Goal: Contribute content: Contribute content

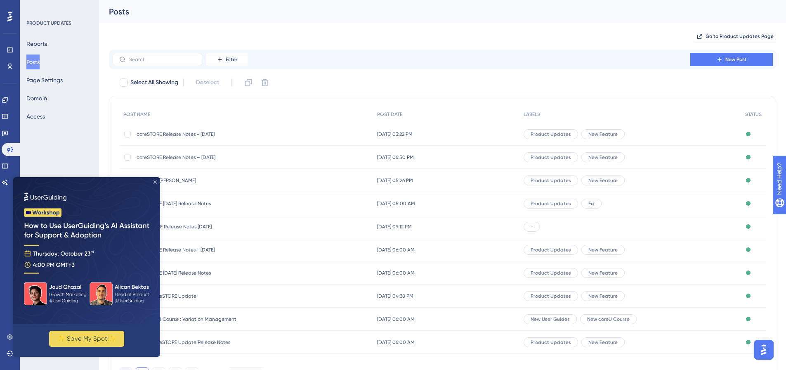
click at [155, 181] on icon "Close Preview" at bounding box center [155, 181] width 3 height 3
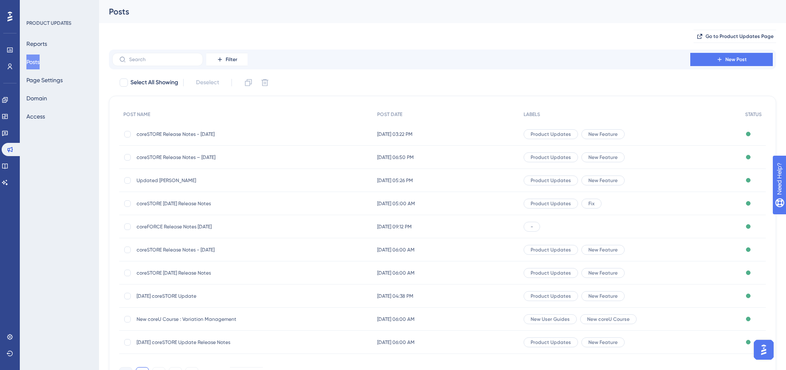
click at [715, 56] on button "New Post" at bounding box center [732, 59] width 83 height 13
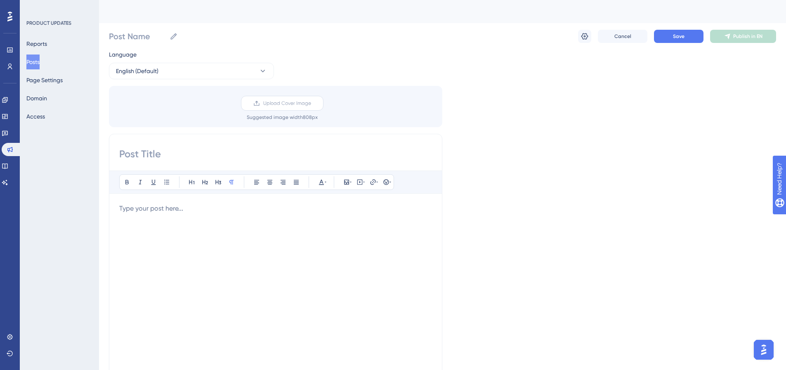
click at [284, 104] on span "Upload Cover Image" at bounding box center [287, 103] width 48 height 7
click at [311, 103] on input "Upload Cover Image" at bounding box center [311, 103] width 0 height 0
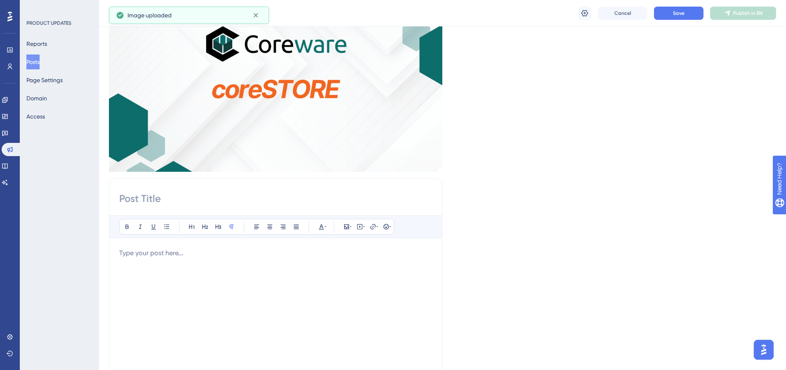
scroll to position [124, 0]
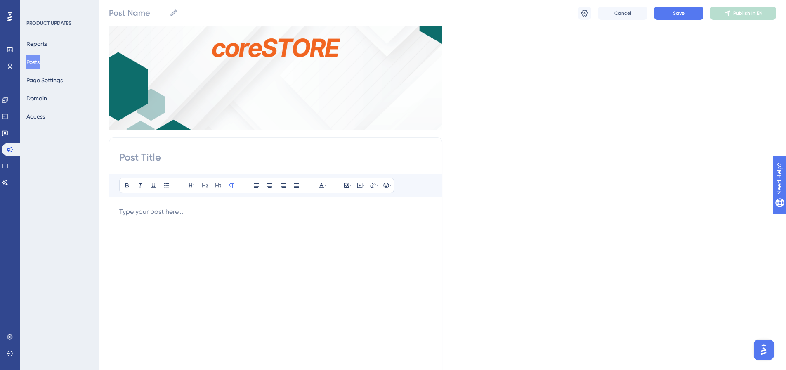
click at [228, 230] on div at bounding box center [275, 298] width 313 height 182
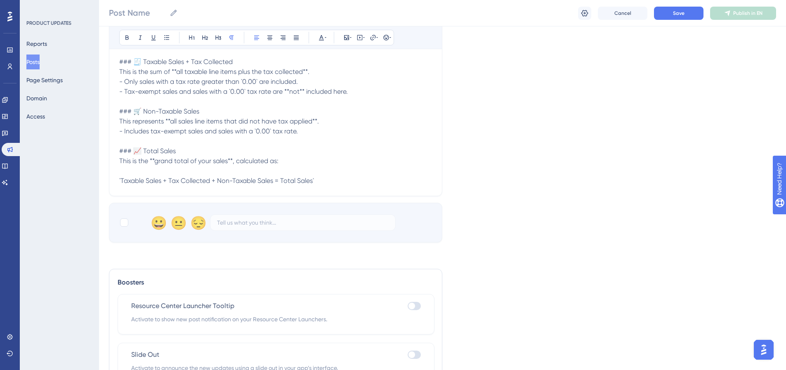
scroll to position [335, 0]
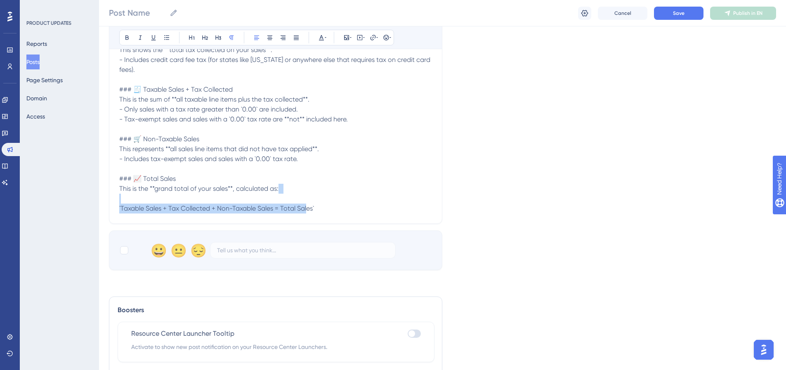
drag, startPoint x: 332, startPoint y: 211, endPoint x: 121, endPoint y: 199, distance: 211.7
click at [121, 199] on p "# 📊 Tax Report Updates We’ve made some changes to the **Tax Report**. Here’s a …" at bounding box center [275, 104] width 313 height 218
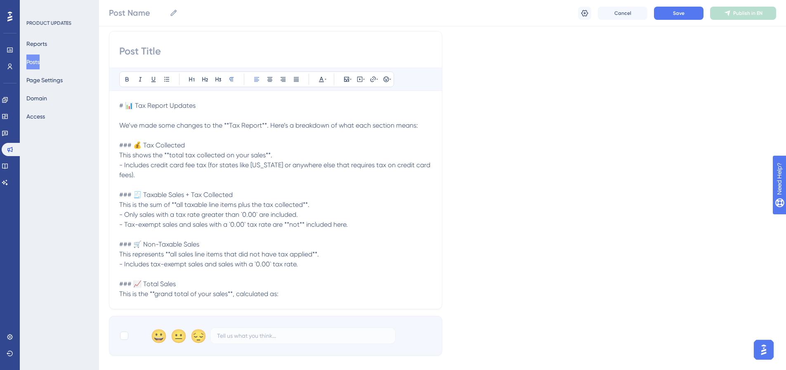
scroll to position [170, 0]
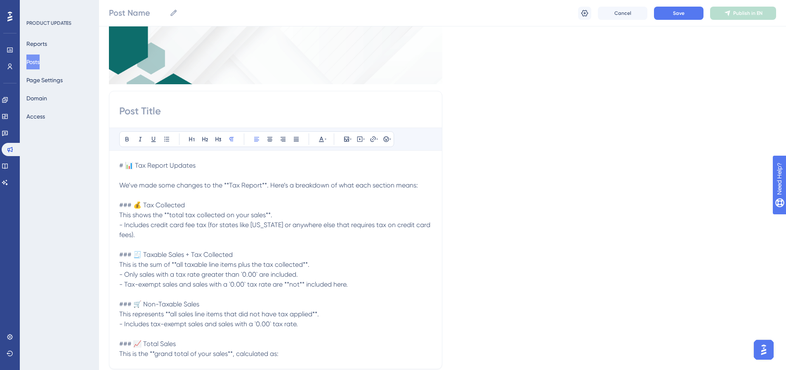
click at [117, 163] on div "Bold Italic Underline Bullet Point Heading 1 Heading 2 Heading 3 Normal Align L…" at bounding box center [276, 230] width 334 height 278
click at [119, 164] on div "Bold Italic Underline Bullet Point Heading 1 Heading 2 Heading 3 Normal Align L…" at bounding box center [276, 230] width 334 height 278
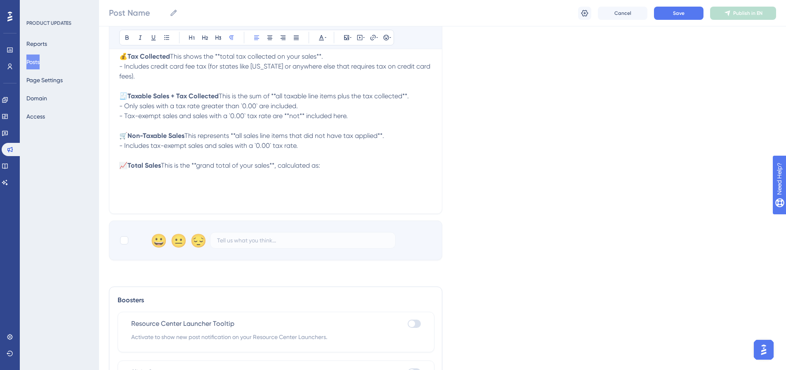
scroll to position [335, 0]
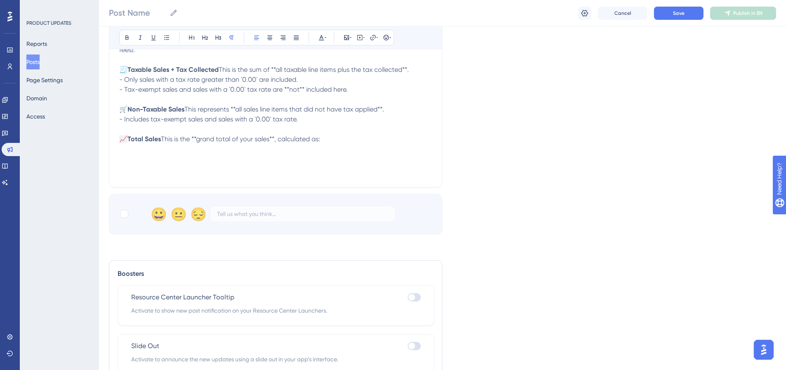
click at [340, 187] on div "Bold Italic Underline Bullet Point Heading 1 Heading 2 Heading 3 Normal Align L…" at bounding box center [276, 57] width 334 height 262
click at [332, 144] on p "📊 Tax Report Updates We’ve made some changes to the **Tax Report**. Here’s a br…" at bounding box center [275, 69] width 313 height 149
click at [346, 38] on icon at bounding box center [346, 37] width 5 height 5
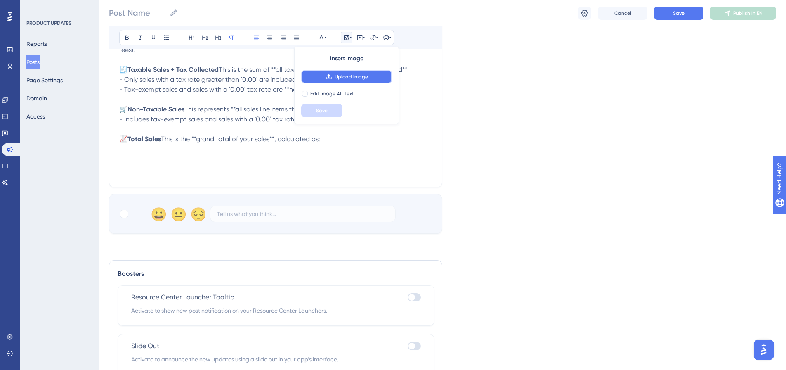
click at [343, 78] on span "Upload Image" at bounding box center [351, 76] width 33 height 7
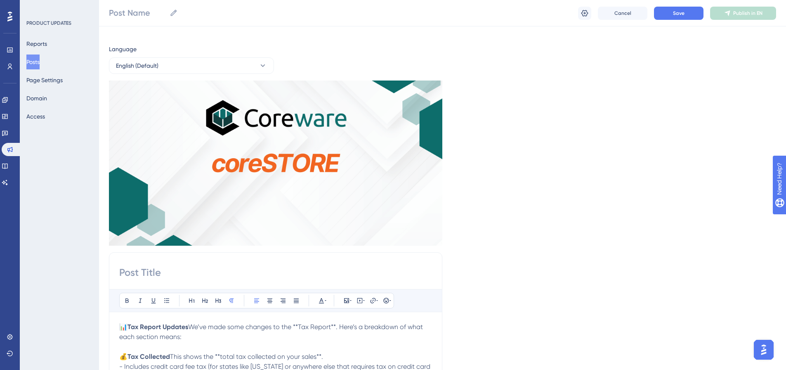
scroll to position [0, 0]
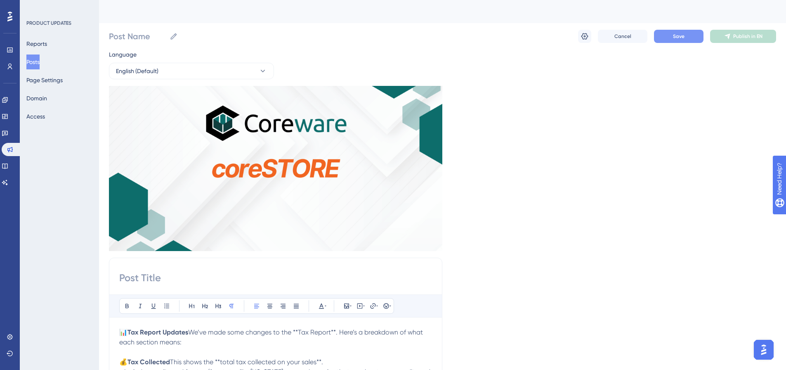
click at [687, 37] on button "Save" at bounding box center [679, 36] width 50 height 13
click at [133, 35] on input "Post Name" at bounding box center [137, 37] width 57 height 12
type input "Tax Report Update!"
click at [683, 39] on span "Save" at bounding box center [679, 36] width 12 height 7
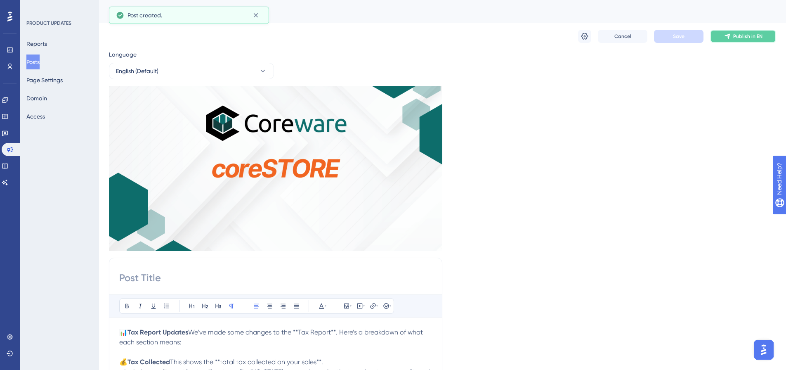
click at [734, 40] on button "Publish in EN" at bounding box center [743, 36] width 66 height 13
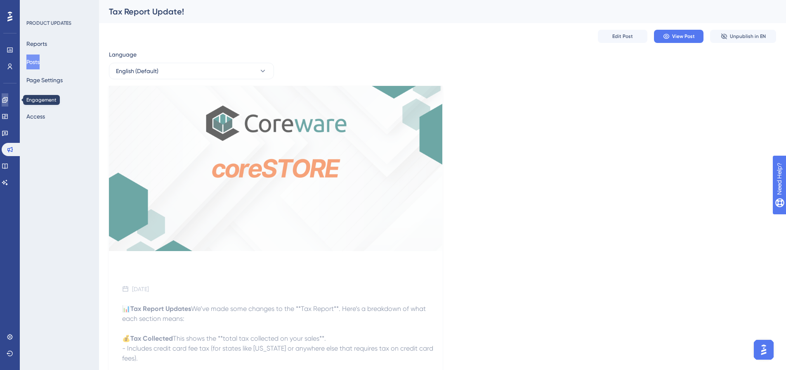
click at [8, 100] on link at bounding box center [5, 99] width 7 height 13
